Goal: Task Accomplishment & Management: Manage account settings

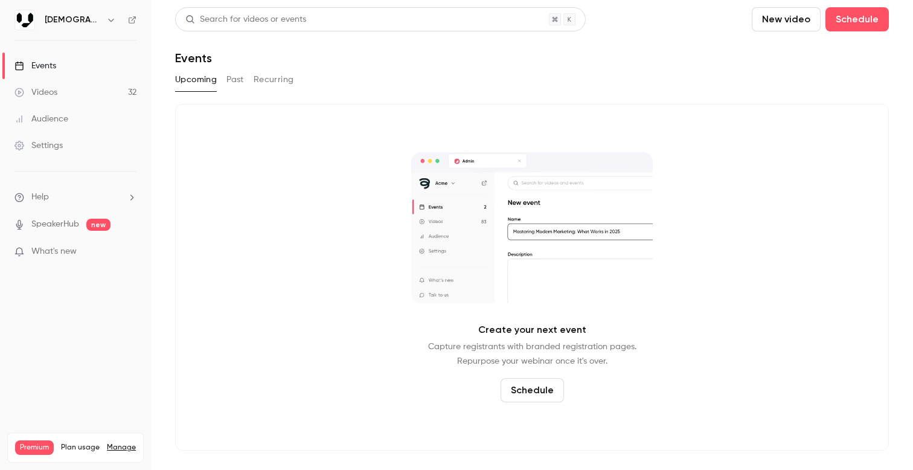
click at [69, 87] on link "Videos 32" at bounding box center [75, 92] width 151 height 27
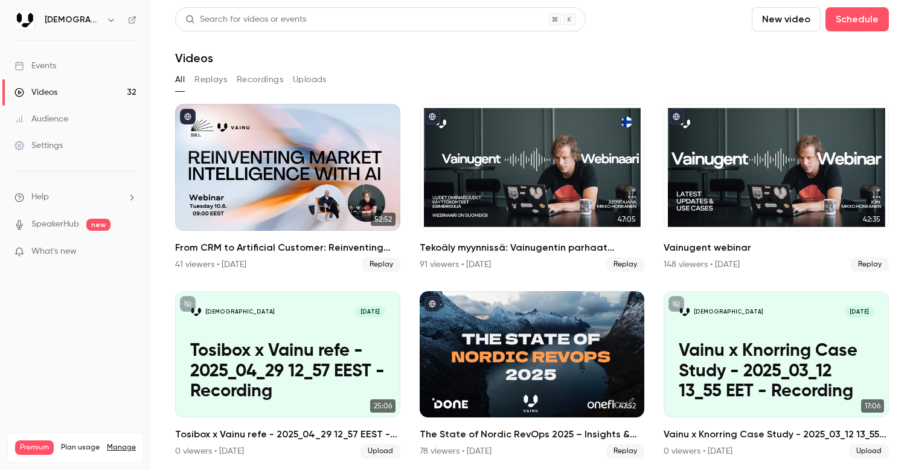
click at [91, 69] on link "Events" at bounding box center [75, 66] width 151 height 27
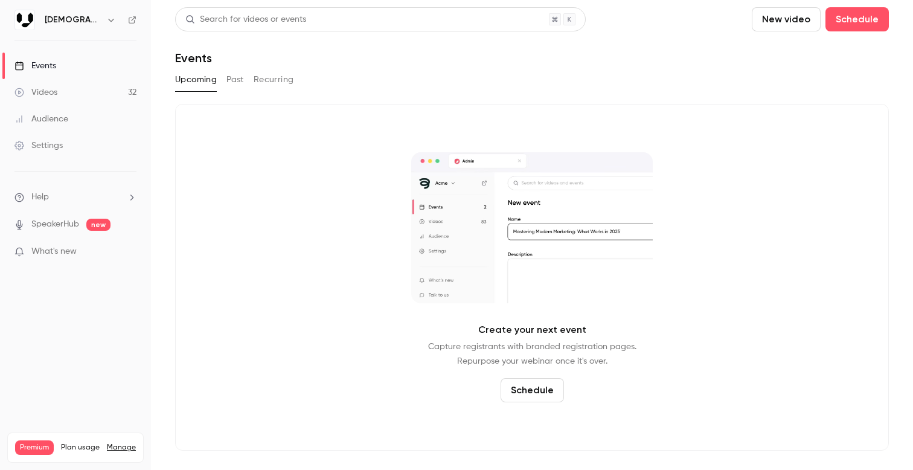
click at [538, 392] on button "Schedule" at bounding box center [532, 390] width 63 height 24
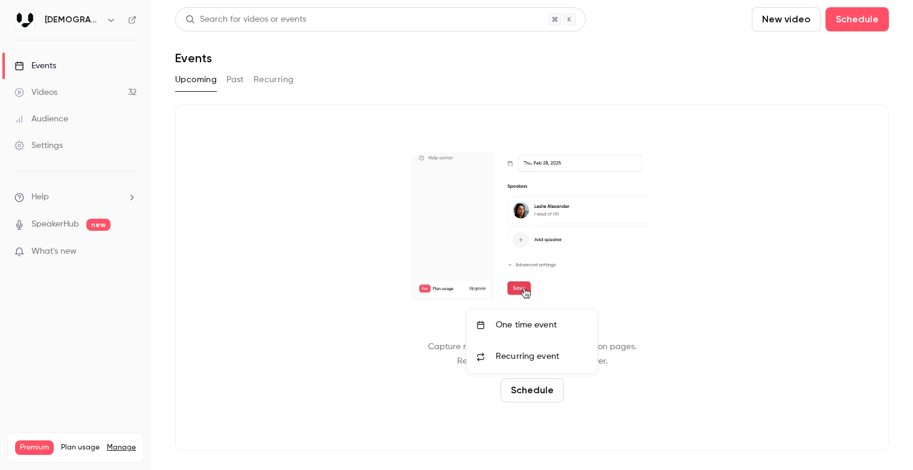
click at [518, 329] on div "One time event" at bounding box center [542, 325] width 92 height 12
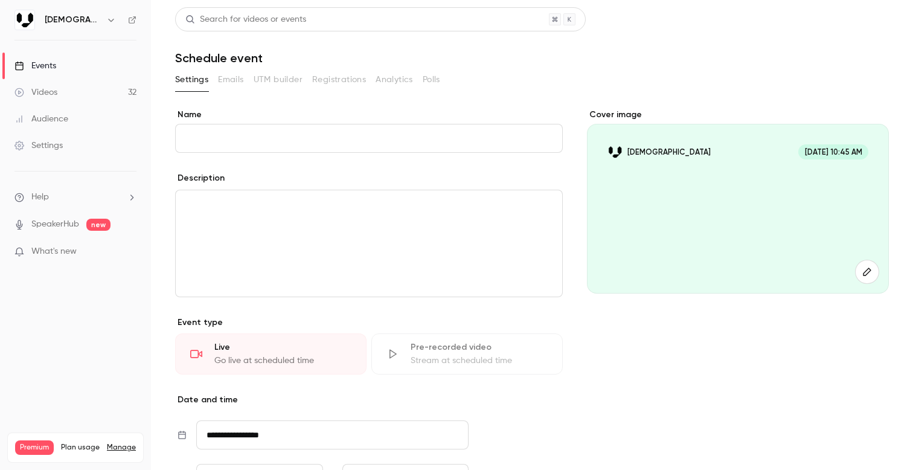
click at [416, 111] on label "Name" at bounding box center [369, 115] width 388 height 12
click at [416, 124] on input "Name" at bounding box center [369, 138] width 388 height 29
click at [414, 307] on div "**********" at bounding box center [369, 361] width 388 height 504
click at [353, 130] on input "Name" at bounding box center [369, 138] width 388 height 29
click at [303, 127] on input "Name" at bounding box center [369, 138] width 388 height 29
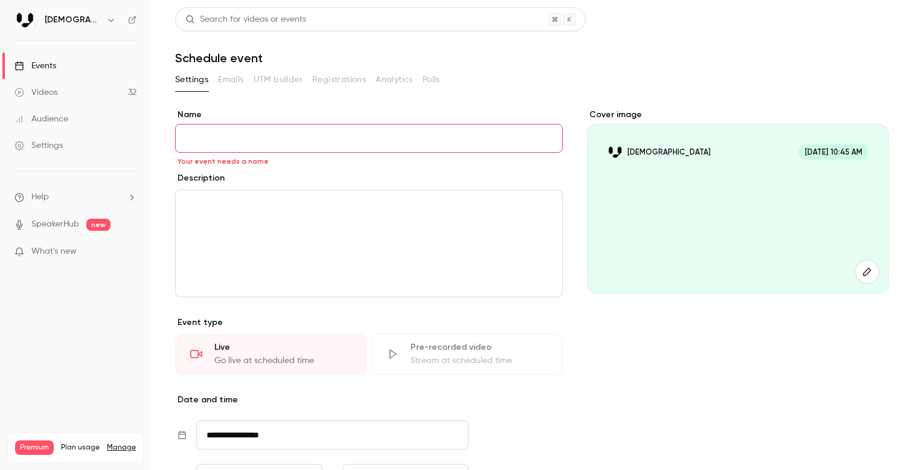
click at [314, 132] on input "Name" at bounding box center [369, 138] width 388 height 29
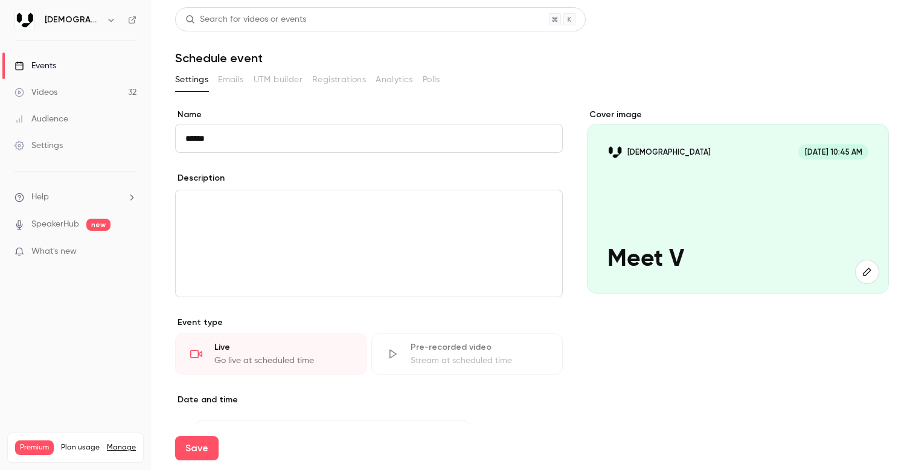
click at [254, 150] on input "******" at bounding box center [369, 138] width 388 height 29
click at [254, 149] on input "******" at bounding box center [369, 138] width 388 height 29
paste input "**********"
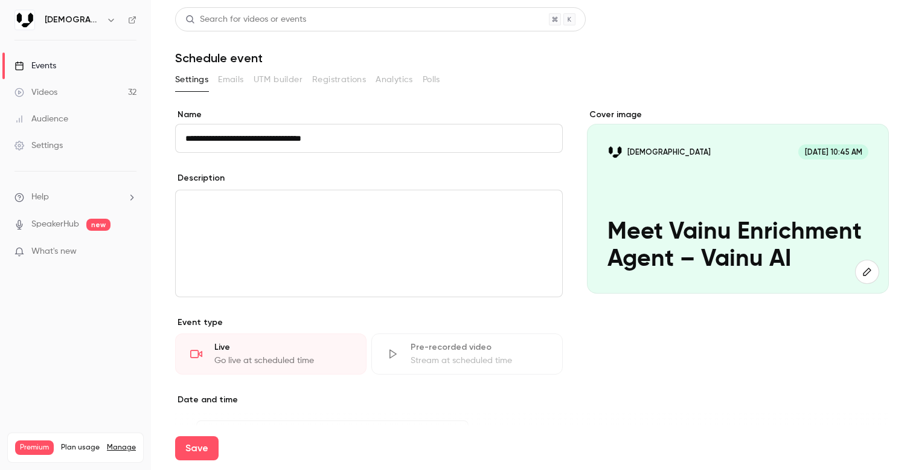
type input "**********"
click at [282, 183] on div "Description" at bounding box center [369, 179] width 388 height 15
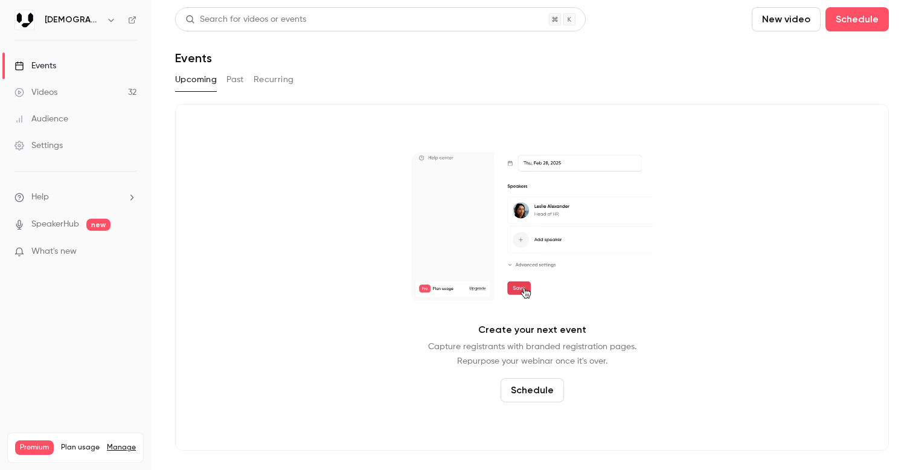
click at [240, 75] on button "Past" at bounding box center [236, 79] width 18 height 19
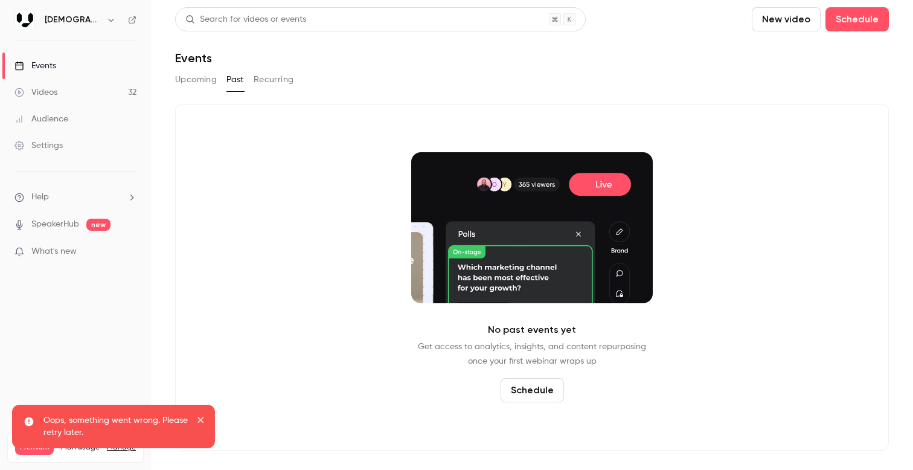
click at [202, 417] on icon "close" at bounding box center [201, 420] width 8 height 10
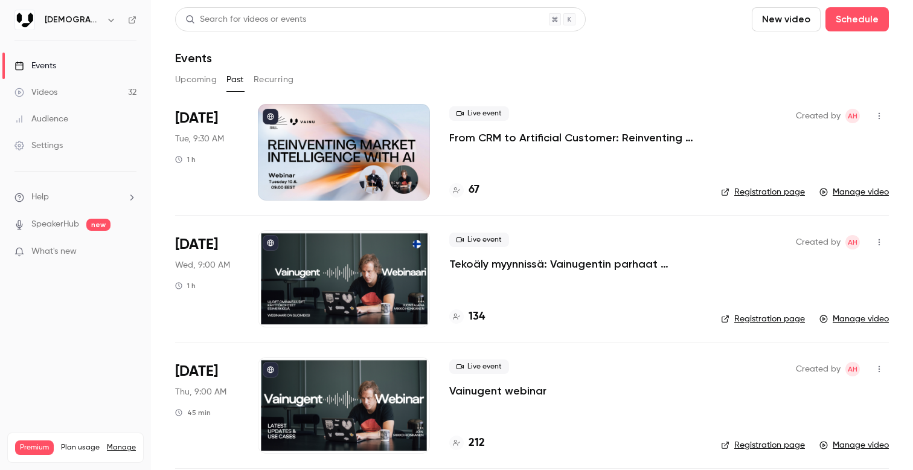
click at [548, 70] on div "Upcoming Past Recurring" at bounding box center [532, 79] width 714 height 19
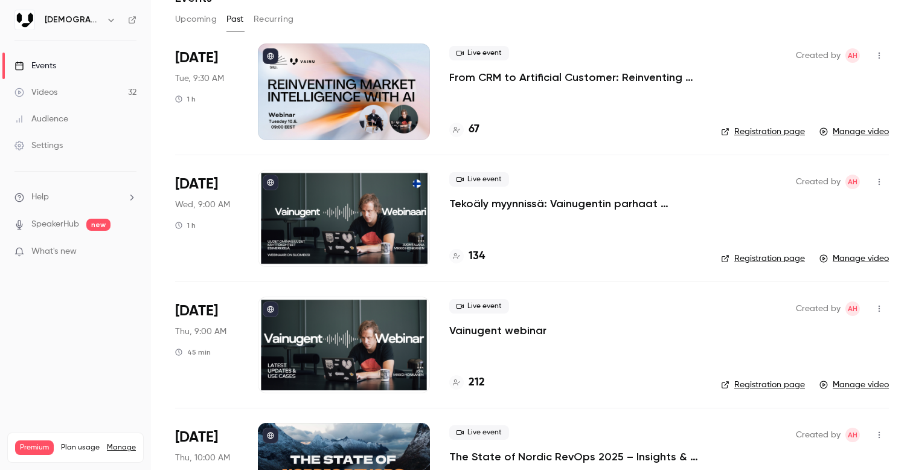
scroll to position [59, 0]
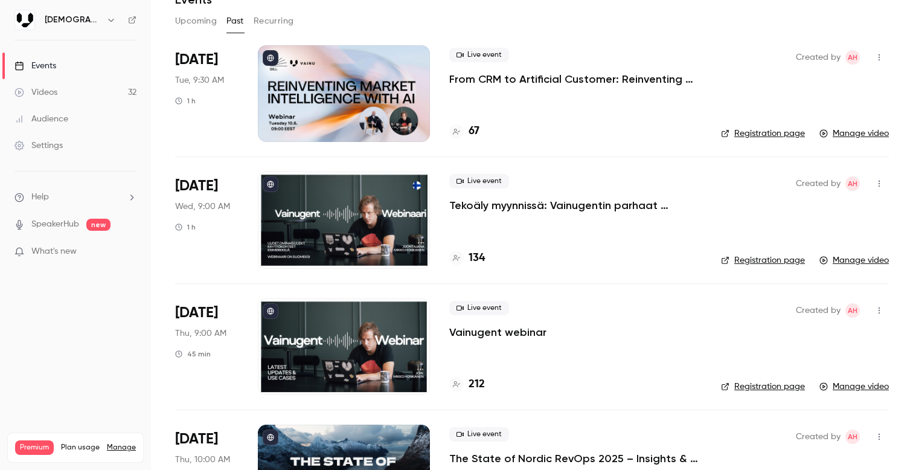
click at [553, 76] on p "From CRM to Artificial Customer: Reinventing Market Intelligence with AI" at bounding box center [575, 79] width 253 height 14
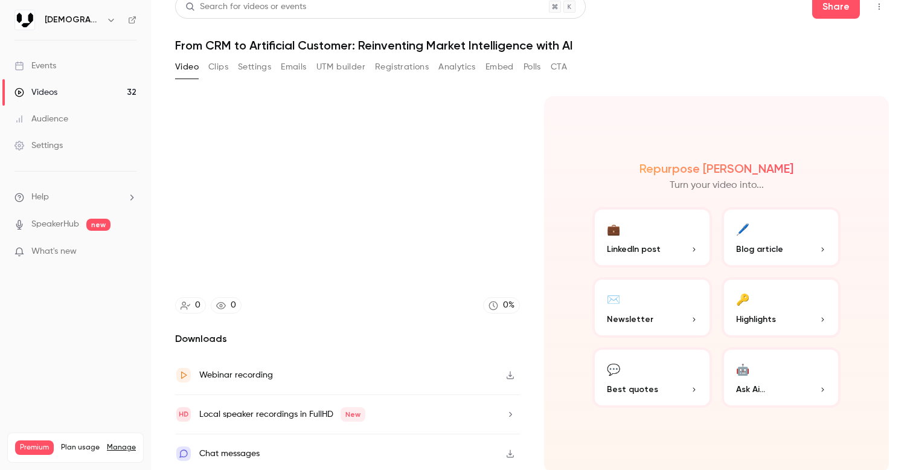
scroll to position [16, 0]
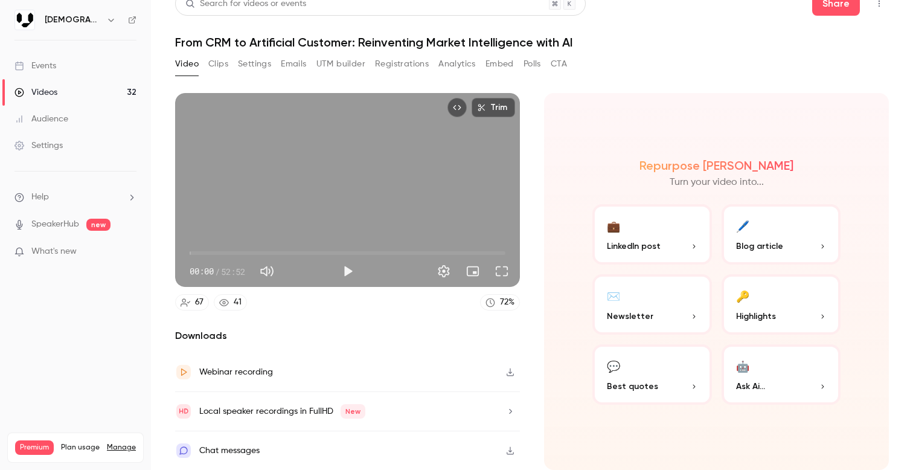
click at [224, 63] on button "Clips" at bounding box center [218, 63] width 20 height 19
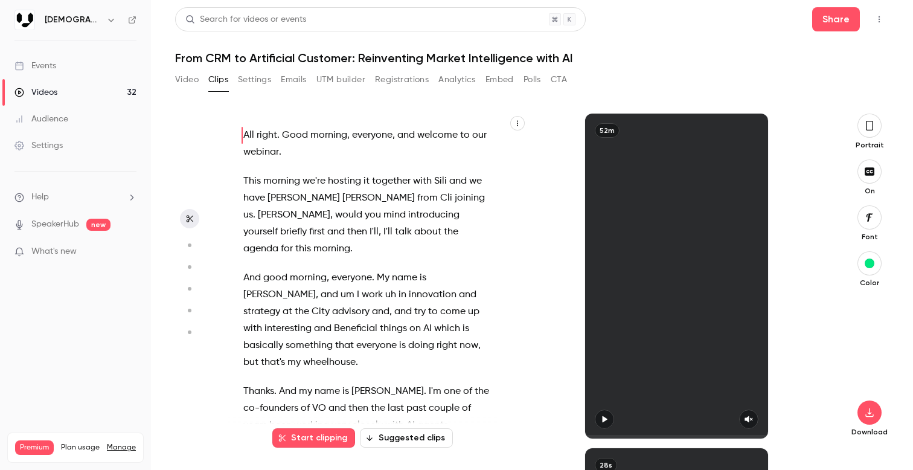
click at [190, 78] on button "Video" at bounding box center [187, 79] width 24 height 19
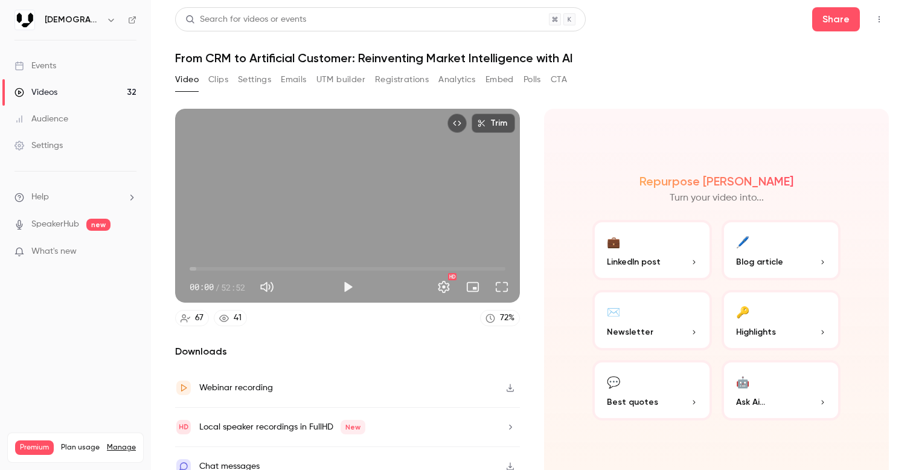
click at [80, 50] on ul "Events Videos 32 Audience Settings" at bounding box center [75, 105] width 151 height 130
click at [72, 54] on link "Events" at bounding box center [75, 66] width 151 height 27
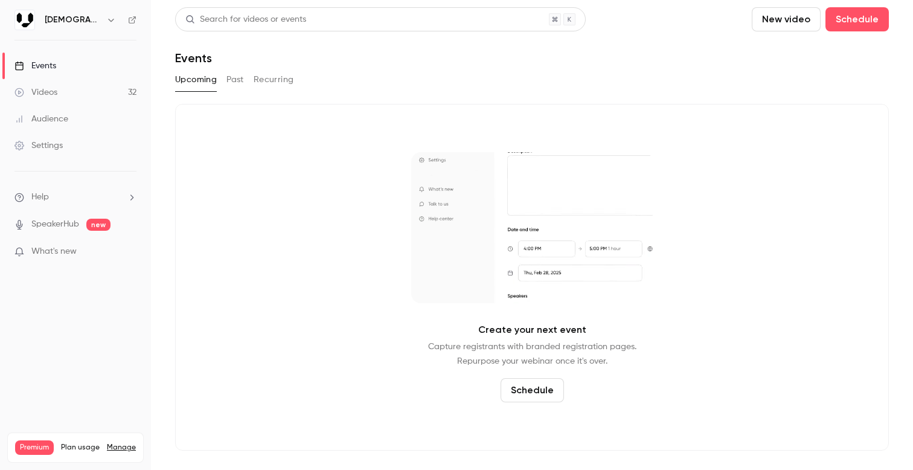
click at [245, 76] on div "Upcoming Past Recurring" at bounding box center [532, 79] width 714 height 19
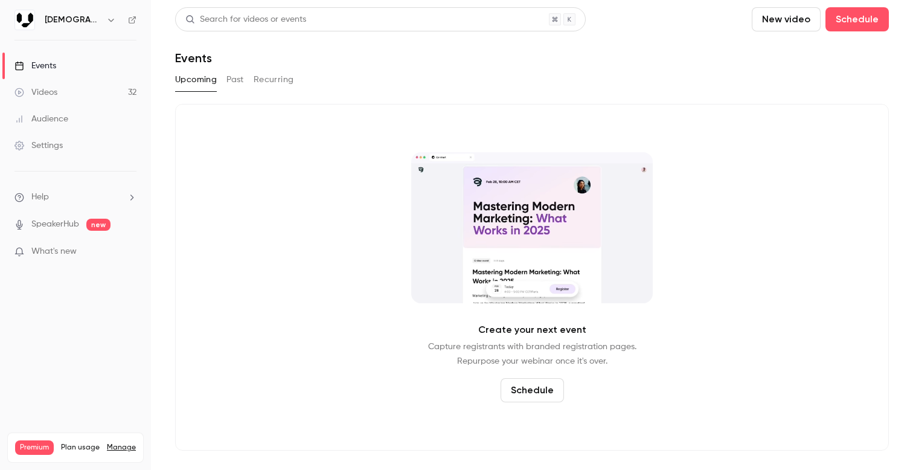
click at [239, 77] on button "Past" at bounding box center [236, 79] width 18 height 19
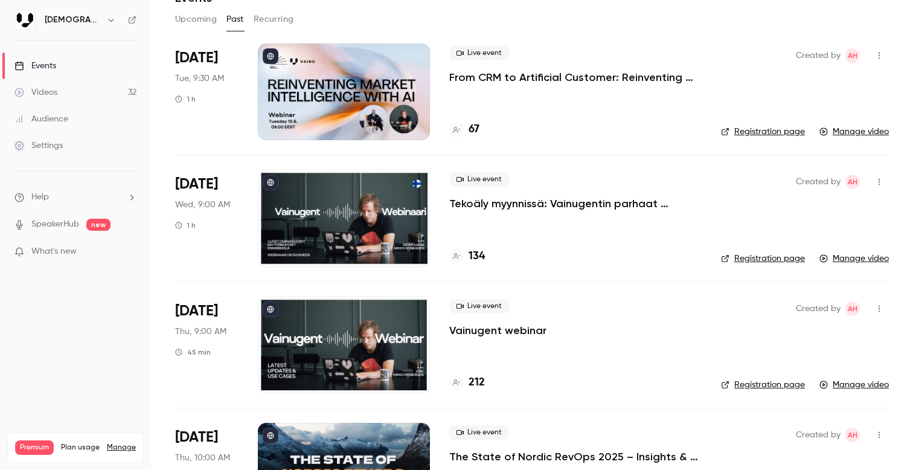
scroll to position [61, 0]
click at [762, 129] on link "Registration page" at bounding box center [763, 131] width 84 height 12
